Goal: Transaction & Acquisition: Purchase product/service

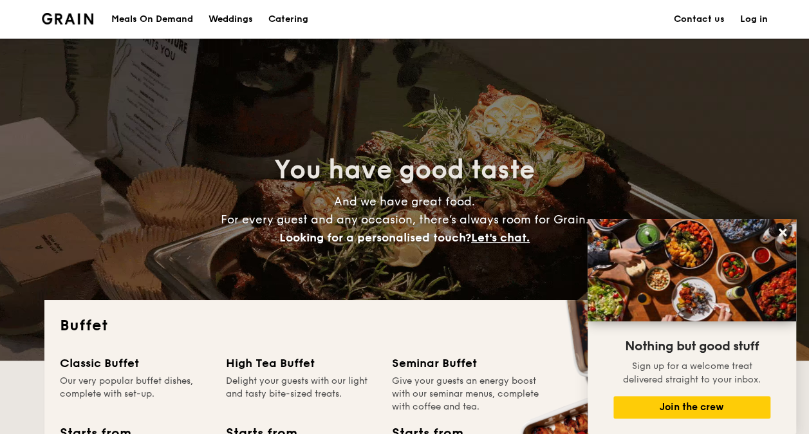
click at [288, 19] on h1 "Catering" at bounding box center [289, 19] width 40 height 39
click at [100, 366] on div "Classic Buffet" at bounding box center [135, 363] width 151 height 18
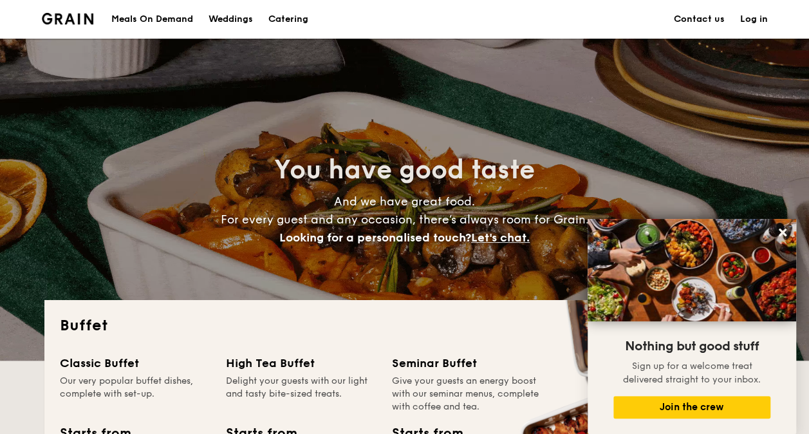
scroll to position [379, 0]
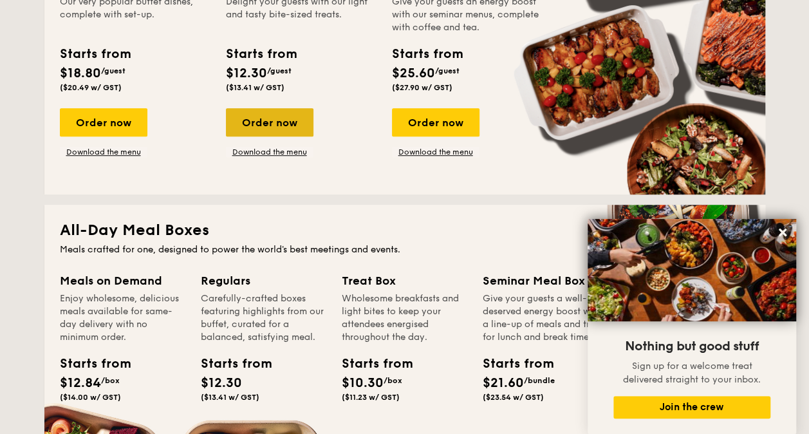
click at [278, 130] on div "Order now" at bounding box center [270, 122] width 88 height 28
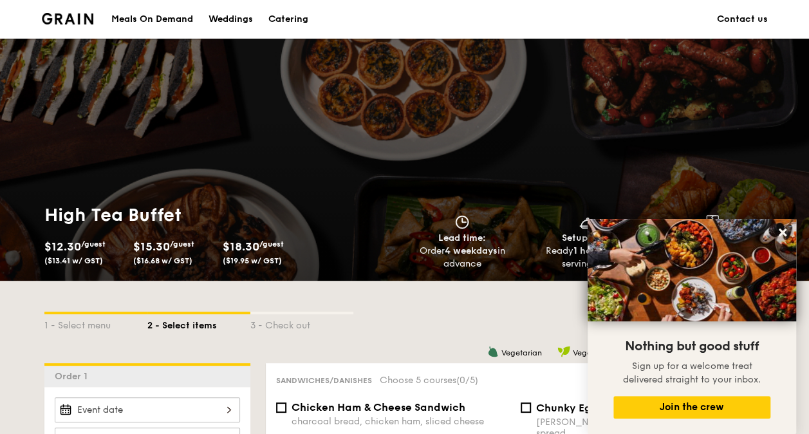
scroll to position [1503, 0]
